Goal: Check status: Check status

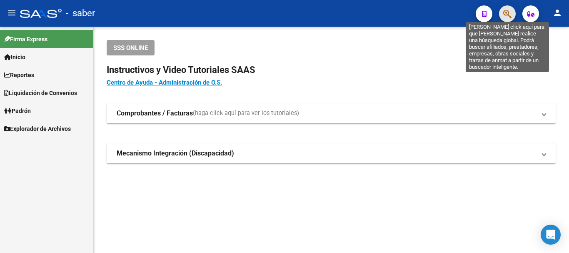
click at [510, 15] on icon "button" at bounding box center [507, 14] width 8 height 10
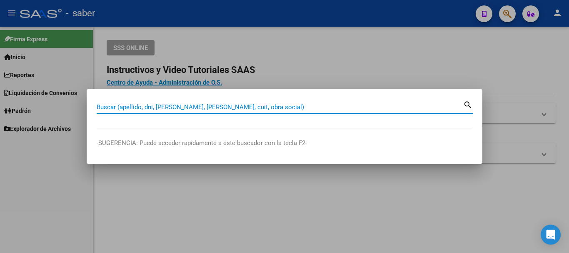
click at [210, 109] on input "Buscar (apellido, dni, [PERSON_NAME], [PERSON_NAME], cuit, obra social)" at bounding box center [280, 107] width 367 height 8
paste input "20308867200"
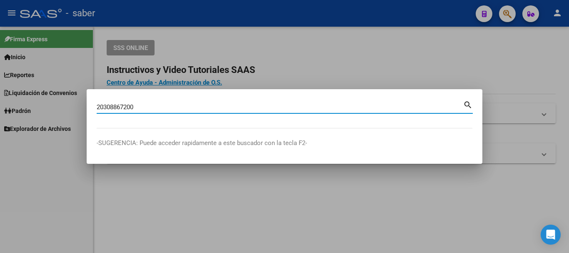
type input "20308867200"
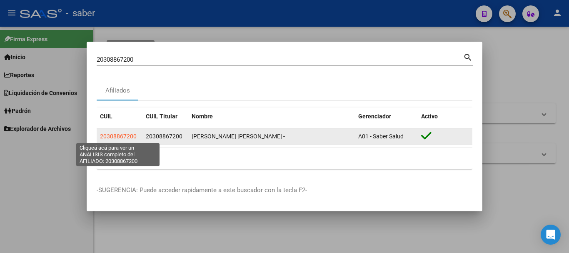
click at [127, 138] on span "20308867200" at bounding box center [118, 136] width 37 height 7
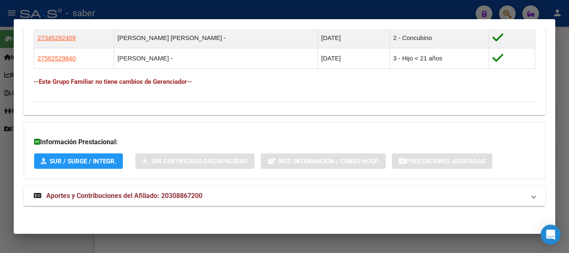
scroll to position [529, 0]
click at [129, 196] on span "Aportes y Contribuciones del Afiliado: 20308867200" at bounding box center [124, 195] width 156 height 8
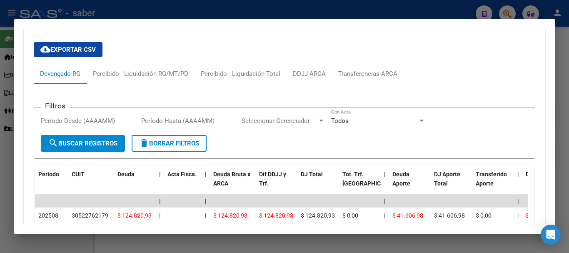
scroll to position [737, 0]
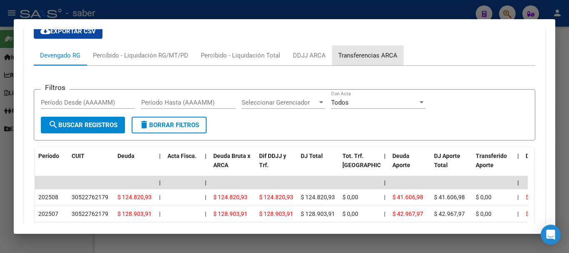
click at [348, 54] on div "Transferencias ARCA" at bounding box center [367, 55] width 59 height 9
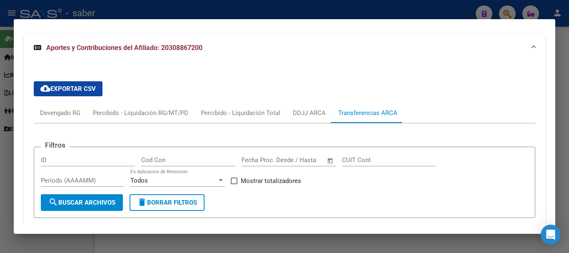
scroll to position [654, 0]
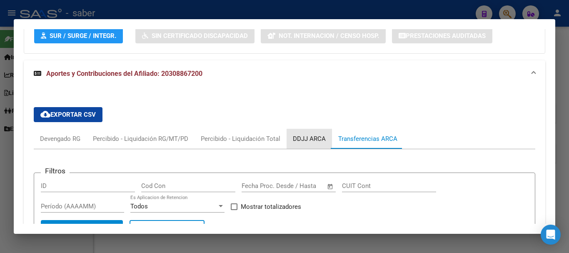
click at [317, 139] on div "DDJJ ARCA" at bounding box center [309, 138] width 33 height 9
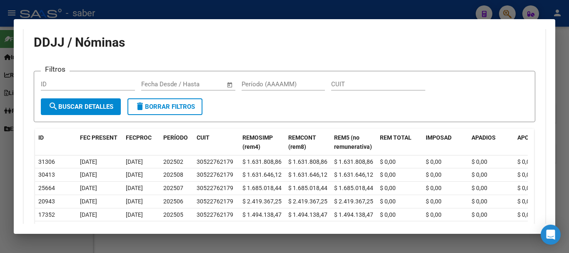
scroll to position [695, 0]
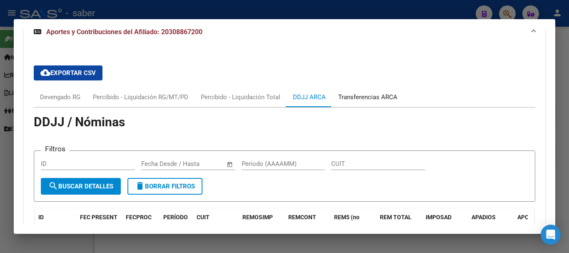
click at [367, 97] on div "Transferencias ARCA" at bounding box center [367, 97] width 59 height 9
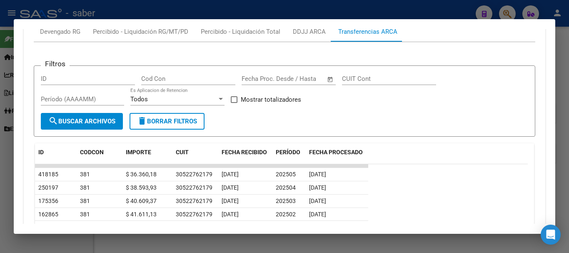
scroll to position [779, 0]
